Goal: Register for event/course

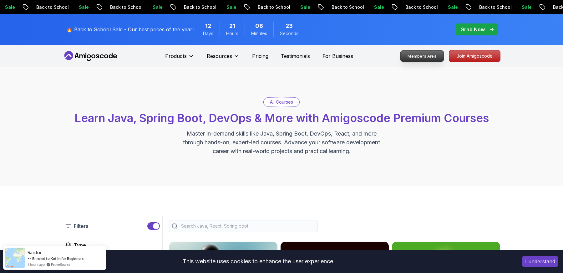
click at [424, 58] on p "Members Area" at bounding box center [422, 56] width 43 height 11
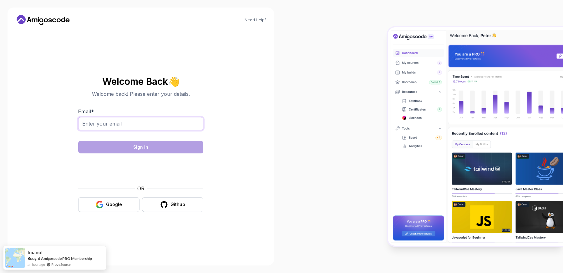
click at [160, 126] on input "Email *" at bounding box center [140, 123] width 125 height 13
click at [139, 123] on input "harshita.madan88@gmail.com" at bounding box center [140, 123] width 125 height 13
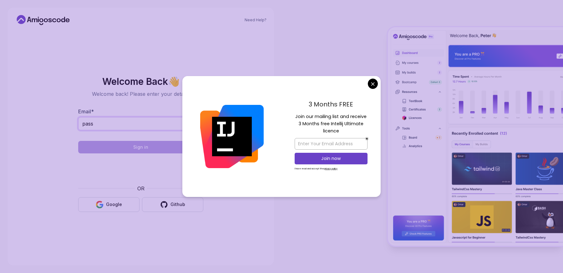
type input "passivelyactiveharshita@gmail.com"
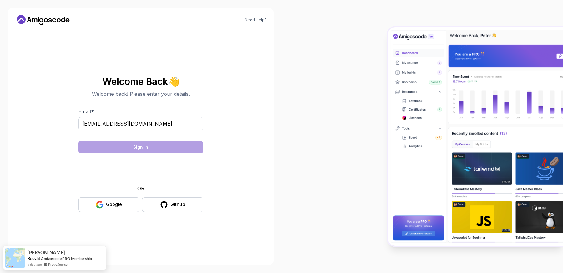
click at [370, 85] on body "Need Help? Welcome Back 👋 Welcome back! Please enter your details. Email * pass…" at bounding box center [281, 136] width 563 height 273
click at [115, 203] on div "Google" at bounding box center [114, 204] width 16 height 6
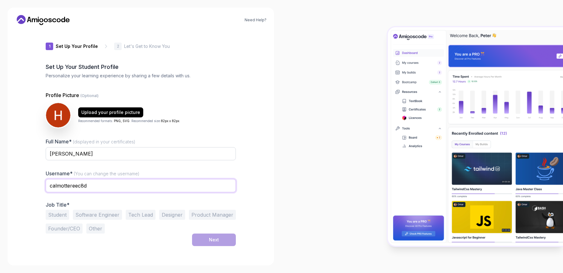
click at [107, 188] on input "calmottereec8d" at bounding box center [141, 185] width 190 height 13
type input "harshitaCodes"
click at [108, 214] on button "Software Engineer" at bounding box center [97, 215] width 49 height 10
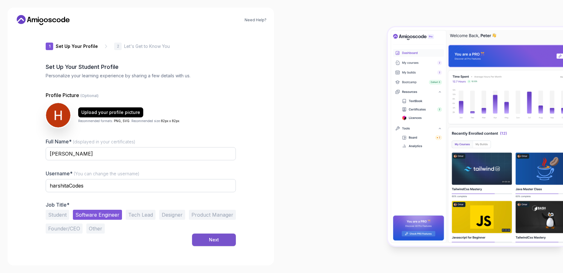
click at [210, 237] on div "Next" at bounding box center [214, 240] width 10 height 6
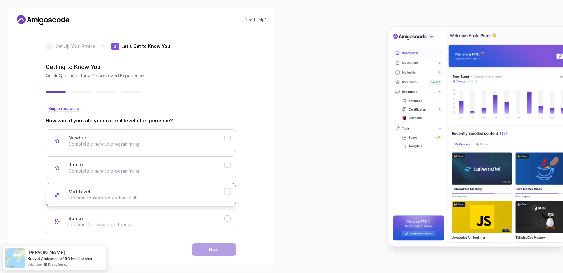
click at [228, 193] on icon "Mid-level" at bounding box center [228, 192] width 6 height 6
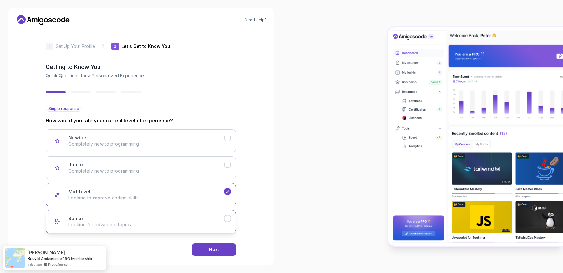
click at [228, 218] on icon "Senior" at bounding box center [228, 219] width 6 height 6
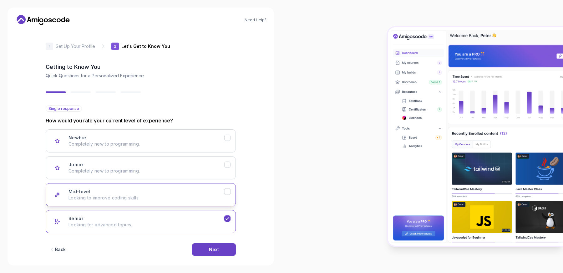
click at [226, 189] on icon "Mid-level" at bounding box center [228, 192] width 6 height 6
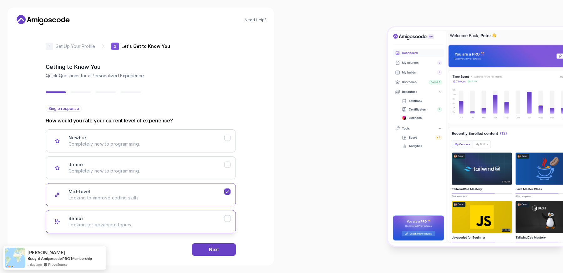
click at [228, 218] on icon "Senior" at bounding box center [228, 219] width 6 height 6
click at [211, 248] on div "Next" at bounding box center [214, 249] width 10 height 6
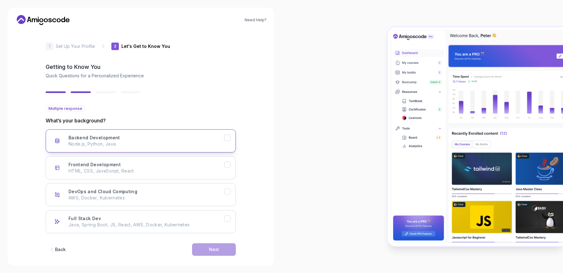
click at [228, 138] on icon "Backend Development" at bounding box center [228, 138] width 6 height 6
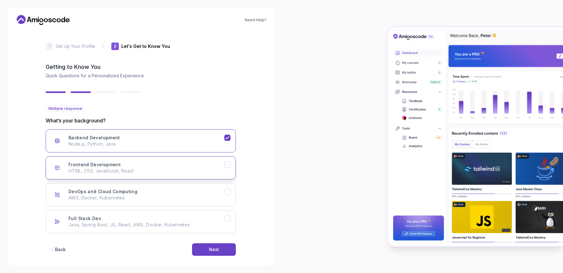
click at [228, 167] on icon "Frontend Development" at bounding box center [228, 165] width 6 height 6
click at [229, 165] on icon "Frontend Development" at bounding box center [228, 165] width 6 height 6
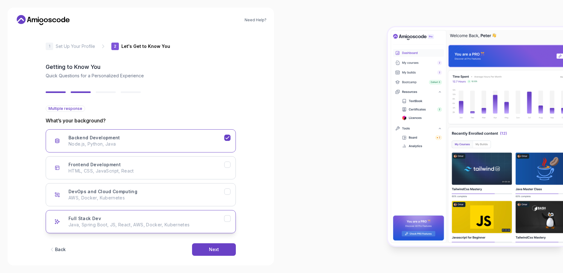
click at [231, 220] on button "Full Stack Dev Java, Spring Boot, JS, React, AWS, Docker, Kubernetes" at bounding box center [141, 221] width 190 height 23
click at [217, 246] on button "Next" at bounding box center [214, 249] width 44 height 13
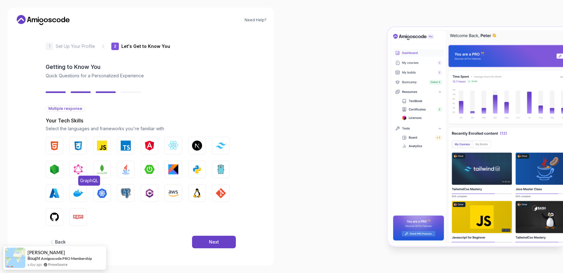
click at [77, 172] on img "button" at bounding box center [78, 169] width 10 height 10
click at [99, 171] on img "button" at bounding box center [102, 169] width 10 height 10
click at [128, 172] on img "button" at bounding box center [126, 169] width 10 height 10
click at [158, 171] on button "Spring Boot" at bounding box center [150, 170] width 18 height 18
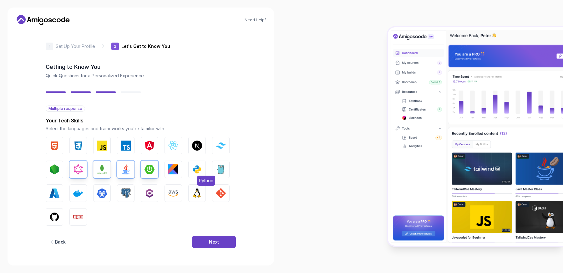
click at [199, 169] on img "button" at bounding box center [197, 169] width 10 height 10
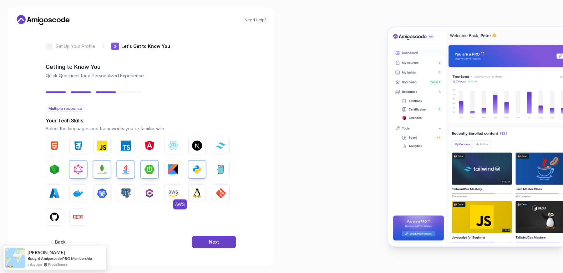
click at [171, 191] on img "button" at bounding box center [173, 193] width 10 height 10
click at [227, 195] on button "GIT" at bounding box center [221, 193] width 18 height 18
click at [58, 218] on img "button" at bounding box center [54, 217] width 10 height 10
click at [80, 218] on img "button" at bounding box center [78, 217] width 10 height 10
click at [59, 169] on img "button" at bounding box center [54, 169] width 10 height 10
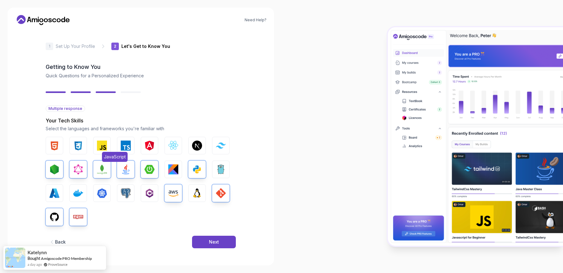
click at [99, 146] on img "button" at bounding box center [102, 146] width 10 height 10
click at [81, 192] on img "button" at bounding box center [78, 193] width 10 height 10
click at [106, 194] on img "button" at bounding box center [102, 193] width 10 height 10
click at [220, 239] on button "Next" at bounding box center [214, 242] width 44 height 13
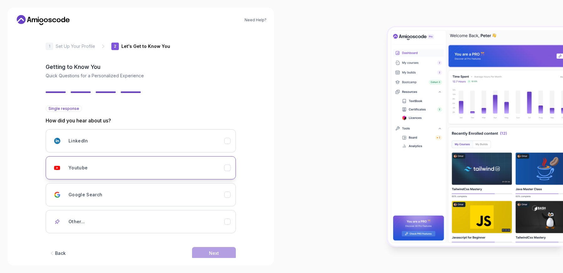
click at [86, 165] on h3 "Youtube" at bounding box center [78, 168] width 19 height 6
click at [218, 251] on div "Next" at bounding box center [214, 253] width 10 height 6
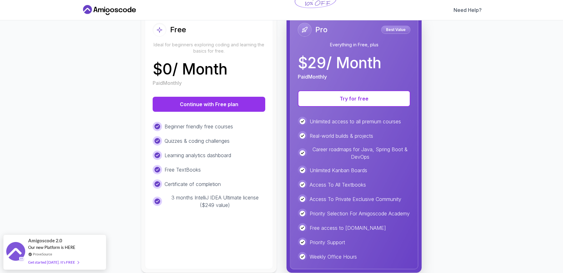
scroll to position [75, 0]
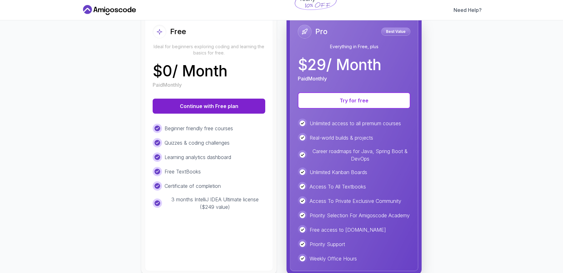
click at [229, 106] on button "Continue with Free plan" at bounding box center [209, 106] width 113 height 15
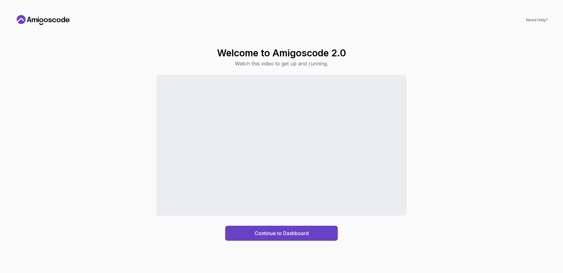
click at [368, 239] on div "Continue to Dashboard" at bounding box center [281, 158] width 533 height 166
click at [307, 235] on div "Continue to Dashboard" at bounding box center [282, 233] width 54 height 8
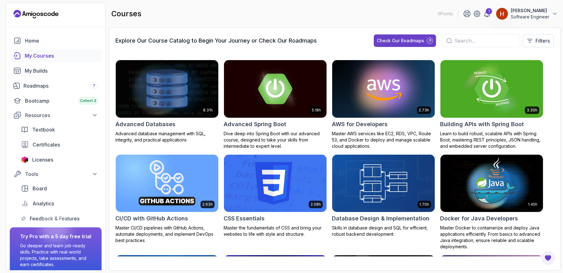
click at [455, 40] on input "text" at bounding box center [485, 41] width 60 height 8
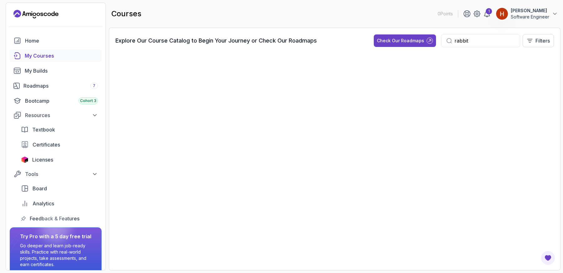
type input "rabbit"
click at [62, 56] on div "My Courses" at bounding box center [61, 56] width 73 height 8
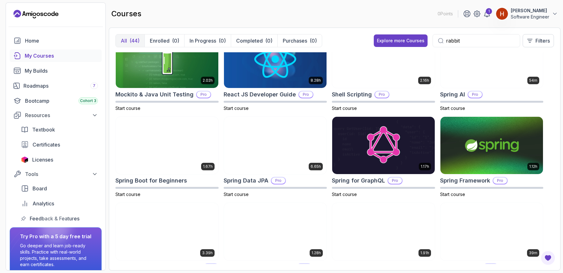
scroll to position [740, 0]
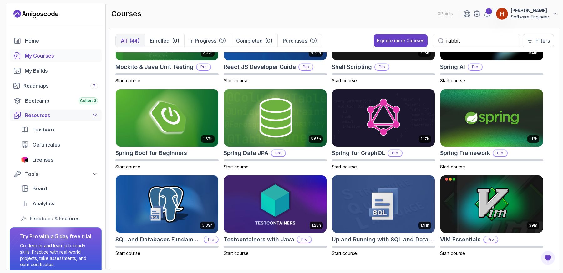
click at [95, 111] on button "Resources" at bounding box center [56, 115] width 92 height 11
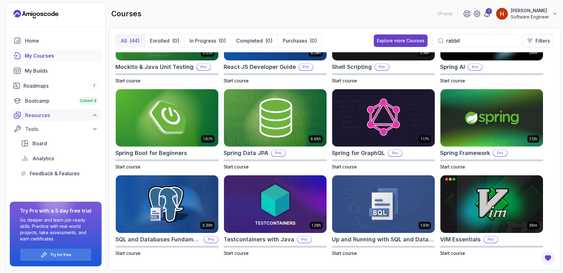
click at [95, 114] on icon at bounding box center [95, 115] width 6 height 6
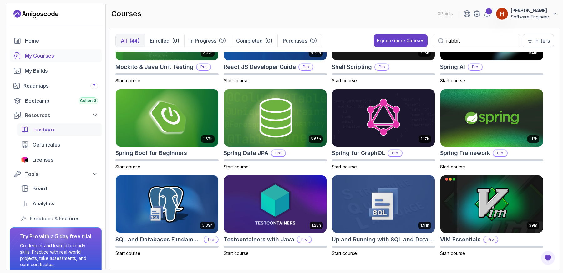
click at [64, 133] on div "Textbook" at bounding box center [65, 130] width 66 height 8
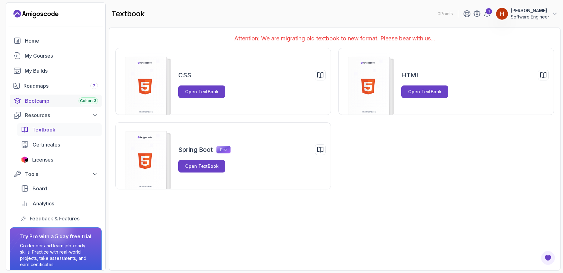
click at [49, 100] on div "Bootcamp Cohort 3" at bounding box center [61, 101] width 73 height 8
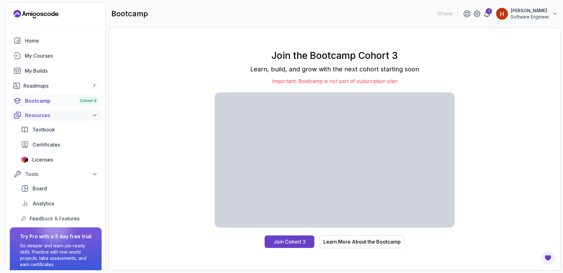
click at [47, 112] on div "Resources" at bounding box center [61, 115] width 73 height 8
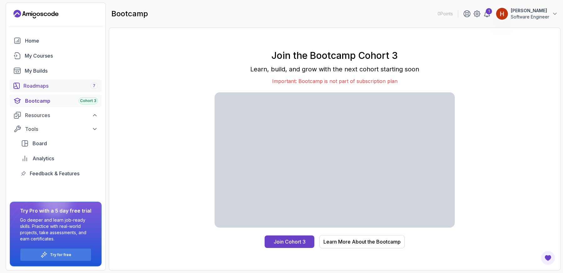
click at [51, 85] on div "Roadmaps 7" at bounding box center [60, 86] width 75 height 8
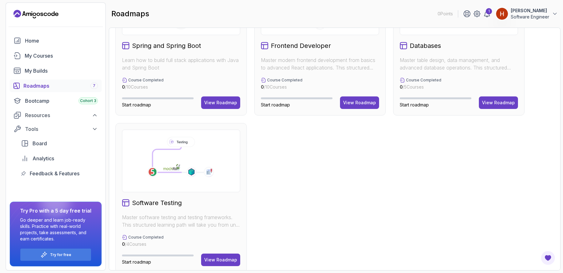
scroll to position [223, 0]
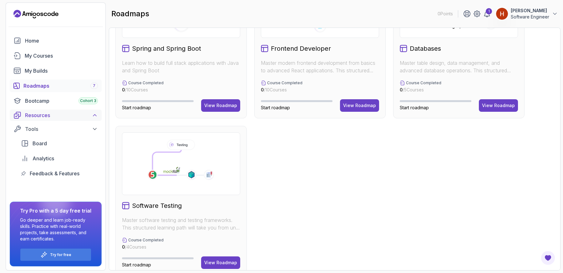
click at [45, 112] on div "Resources" at bounding box center [61, 115] width 73 height 8
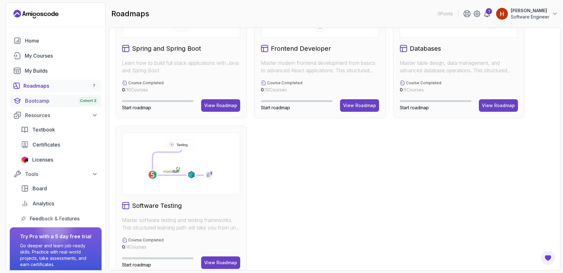
click at [45, 105] on link "Bootcamp Cohort 3" at bounding box center [56, 101] width 92 height 13
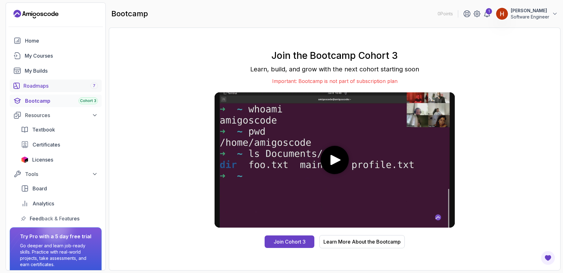
click at [47, 81] on link "Roadmaps 7" at bounding box center [56, 86] width 92 height 13
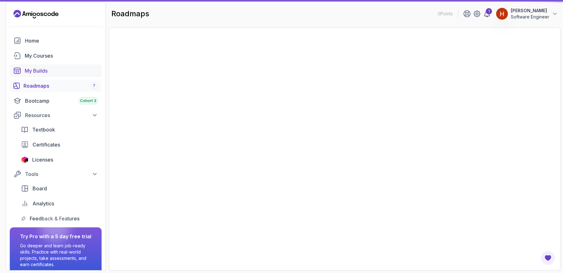
click at [47, 69] on div "My Builds" at bounding box center [61, 71] width 73 height 8
click at [42, 70] on div "My Builds" at bounding box center [61, 71] width 73 height 8
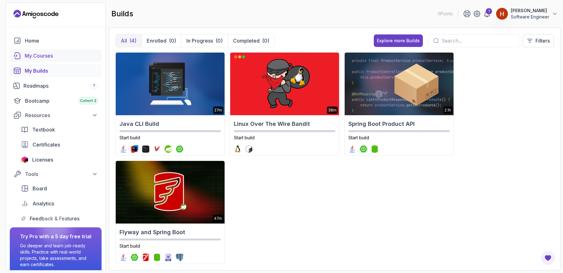
click at [40, 54] on div "My Courses" at bounding box center [61, 56] width 73 height 8
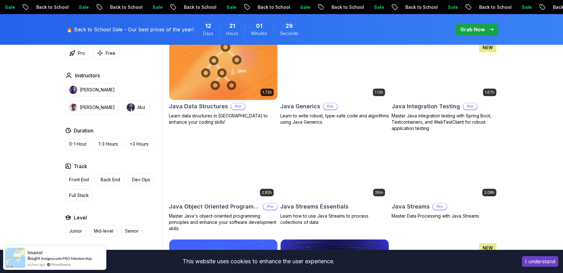
scroll to position [891, 0]
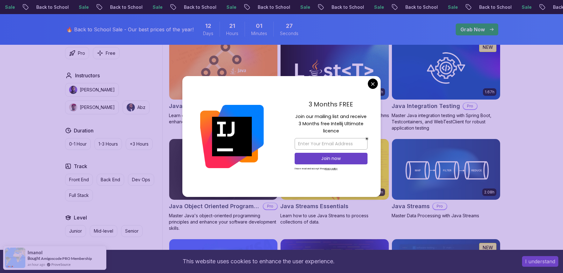
click at [376, 84] on body "Sale Back to School Sale Back to School Sale Back to School Sale Back to School…" at bounding box center [281, 197] width 563 height 2177
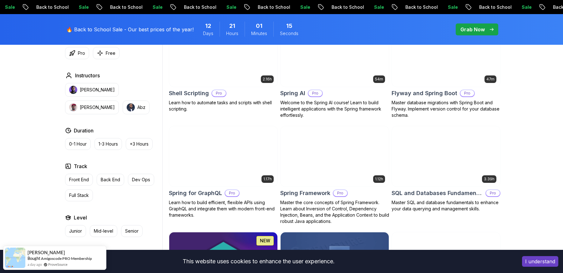
scroll to position [1675, 0]
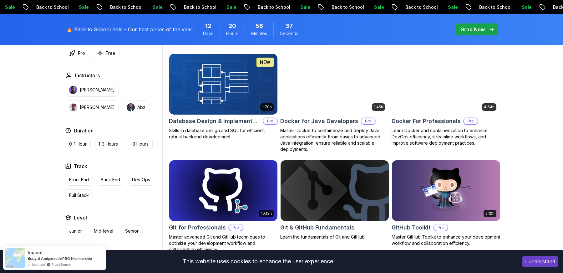
scroll to position [584, 0]
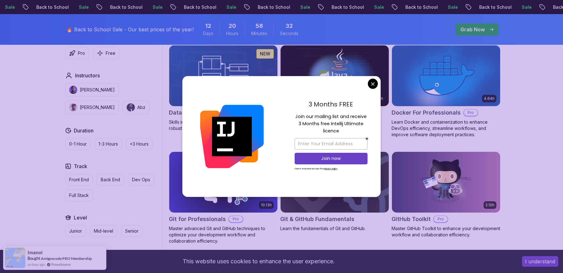
click at [374, 90] on div "3 Months FREE Join our mailing list and receive 3 Months free Intellij Ultimate…" at bounding box center [331, 136] width 99 height 121
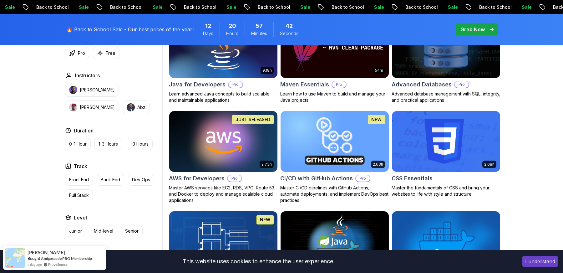
scroll to position [0, 0]
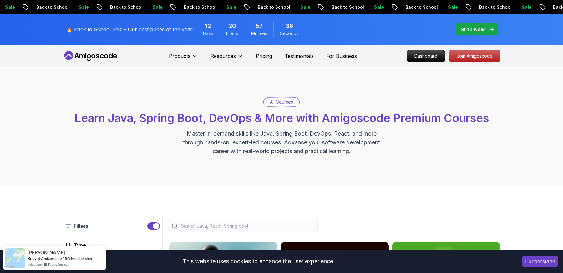
click at [278, 100] on p "All Courses" at bounding box center [281, 102] width 23 height 6
